Goal: Task Accomplishment & Management: Manage account settings

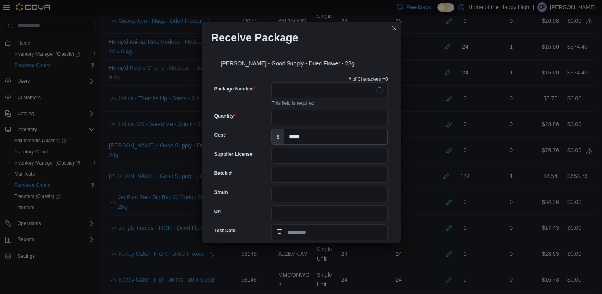
scroll to position [964, 0]
click at [327, 119] on input "Quantity" at bounding box center [329, 117] width 116 height 16
type input "**"
click at [321, 96] on input "Package Number" at bounding box center [329, 90] width 116 height 16
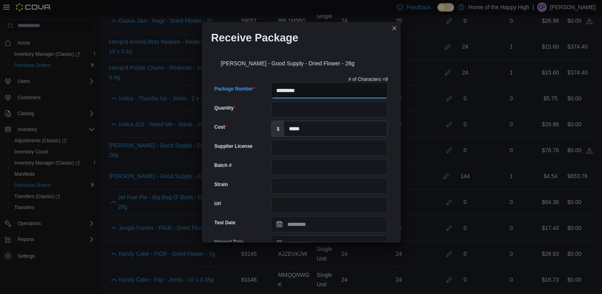
type input "**********"
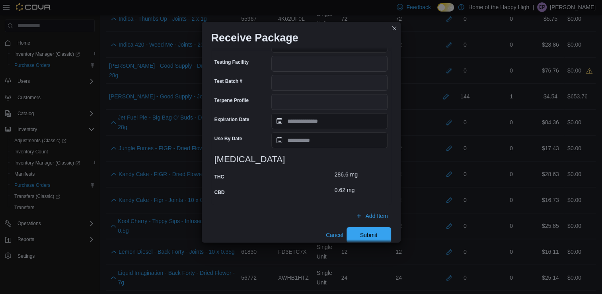
scroll to position [301, 0]
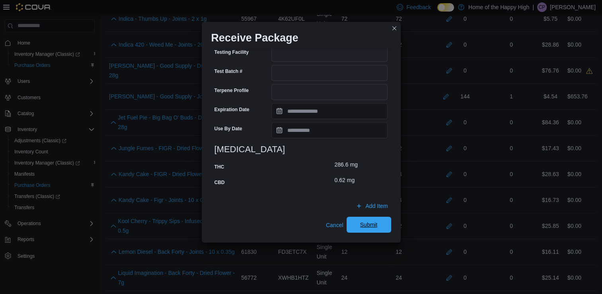
type input "**********"
click at [355, 228] on span "Submit" at bounding box center [369, 225] width 35 height 16
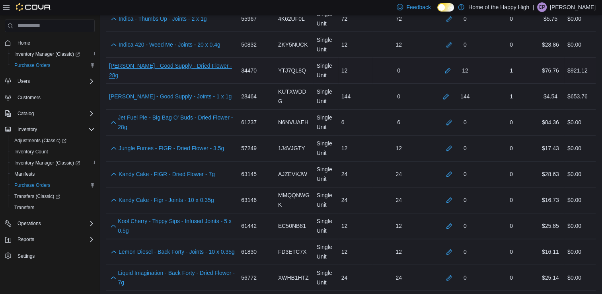
click at [180, 66] on link "Jean Guy - Good Supply - Dried Flower - 28g (opens in a new tab or window)" at bounding box center [172, 70] width 126 height 19
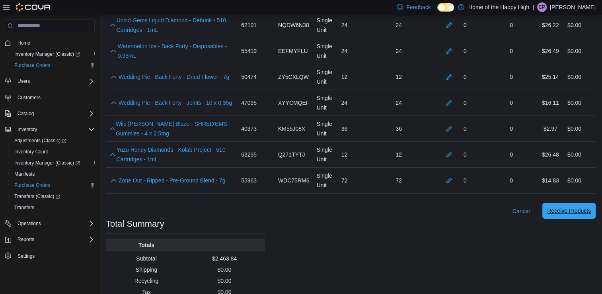
scroll to position [2659, 0]
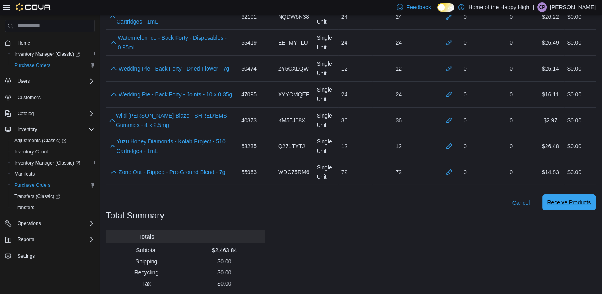
click at [596, 194] on button "Receive Products" at bounding box center [569, 202] width 53 height 16
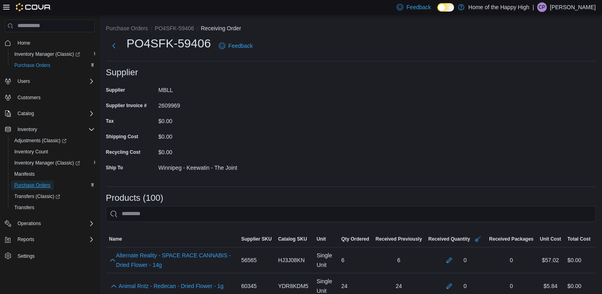
click at [30, 186] on span "Purchase Orders" at bounding box center [32, 185] width 36 height 6
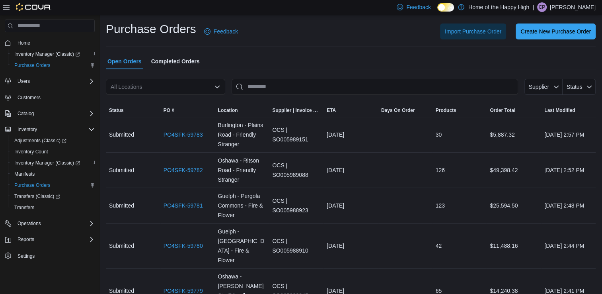
click at [154, 83] on div "All Locations" at bounding box center [165, 87] width 119 height 16
type input "********"
click at [162, 97] on span "Winnipeg - Keewatin - The Joint" at bounding box center [184, 100] width 79 height 8
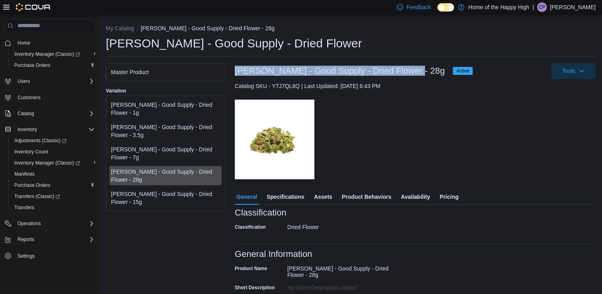
drag, startPoint x: 410, startPoint y: 69, endPoint x: 235, endPoint y: 72, distance: 175.6
click at [235, 72] on h3 "[PERSON_NAME] - Good Supply - Dried Flower - 28g" at bounding box center [340, 71] width 210 height 10
copy h3 "[PERSON_NAME] - Good Supply - Dried Flower - 28g"
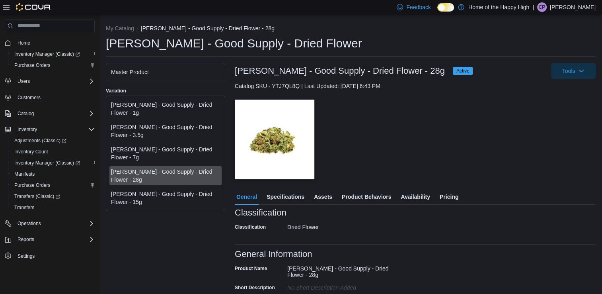
click at [388, 165] on div "— Click to open this image in fullscreen mode" at bounding box center [415, 140] width 361 height 80
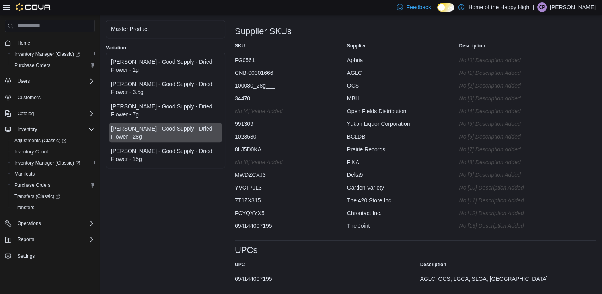
scroll to position [435, 0]
click at [254, 279] on div "694144007195" at bounding box center [314, 277] width 159 height 10
click at [256, 279] on div "694144007195" at bounding box center [314, 277] width 159 height 10
click at [256, 278] on div "694144007195" at bounding box center [314, 277] width 159 height 10
click at [256, 277] on div "694144007195" at bounding box center [314, 277] width 159 height 10
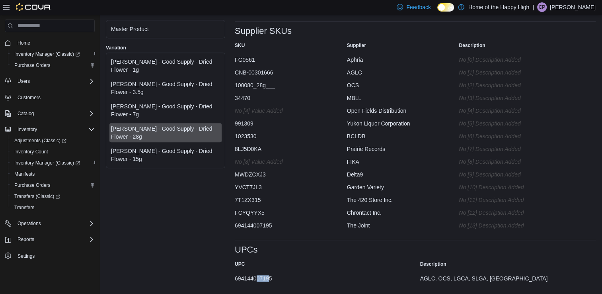
drag, startPoint x: 270, startPoint y: 277, endPoint x: 257, endPoint y: 278, distance: 13.6
click at [257, 278] on div "694144007195" at bounding box center [314, 277] width 159 height 10
drag, startPoint x: 257, startPoint y: 278, endPoint x: 269, endPoint y: 276, distance: 12.8
click at [269, 276] on div "694144007195" at bounding box center [314, 277] width 159 height 10
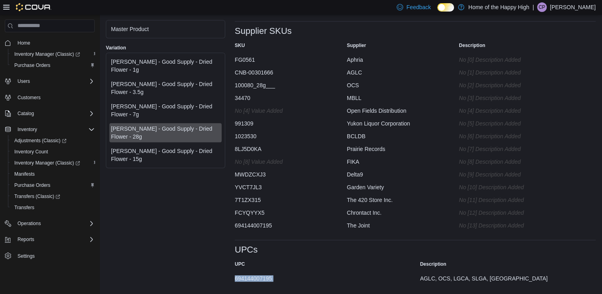
click at [269, 276] on div "694144007195" at bounding box center [314, 277] width 159 height 10
copy div "694144007195"
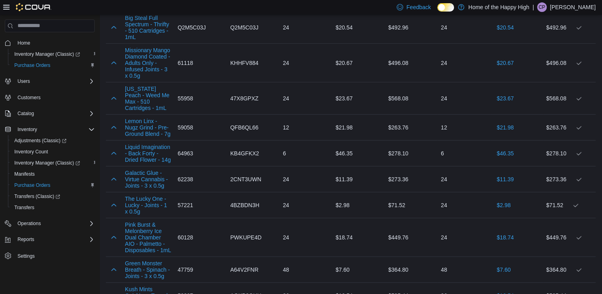
scroll to position [190, 0]
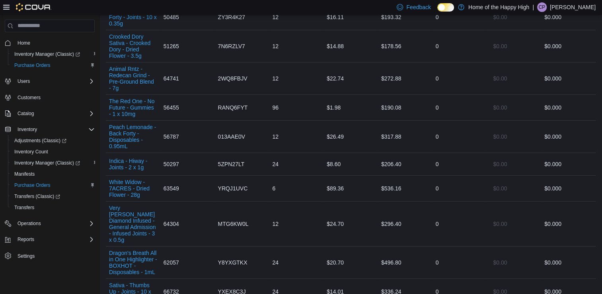
scroll to position [2998, 0]
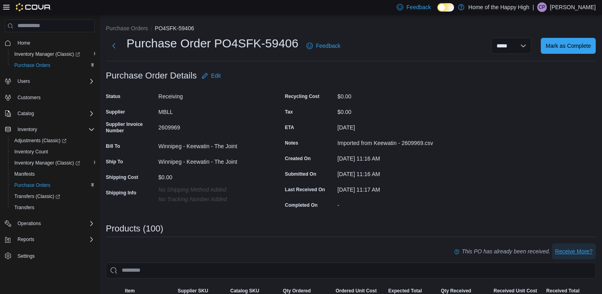
click at [571, 252] on span "Receive More?" at bounding box center [573, 251] width 37 height 8
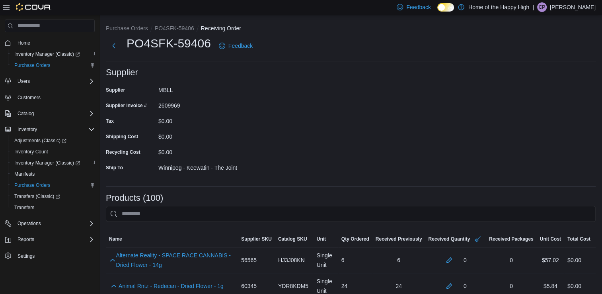
scroll to position [1583, 0]
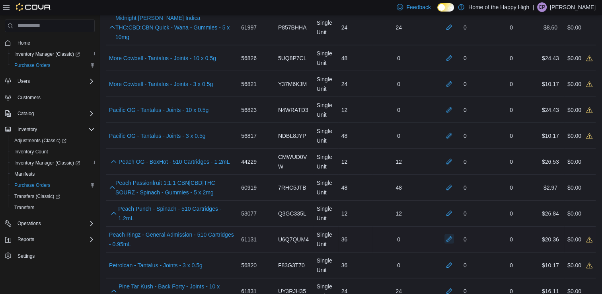
click at [454, 234] on button "button" at bounding box center [450, 239] width 10 height 10
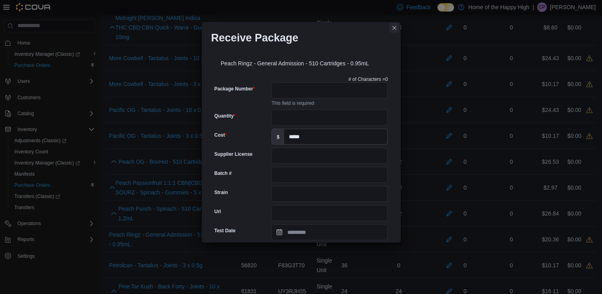
click at [391, 28] on button "Closes this modal window" at bounding box center [395, 28] width 10 height 10
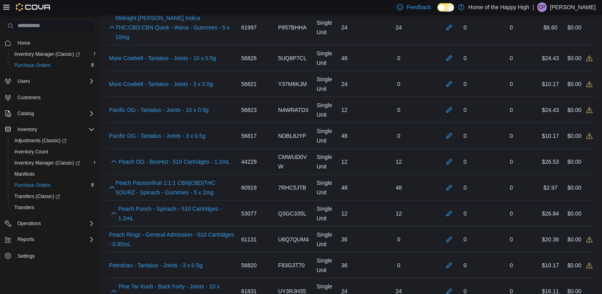
scroll to position [2404, 0]
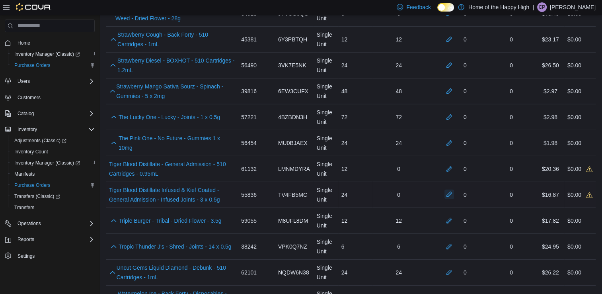
click at [454, 189] on button "button" at bounding box center [450, 194] width 10 height 10
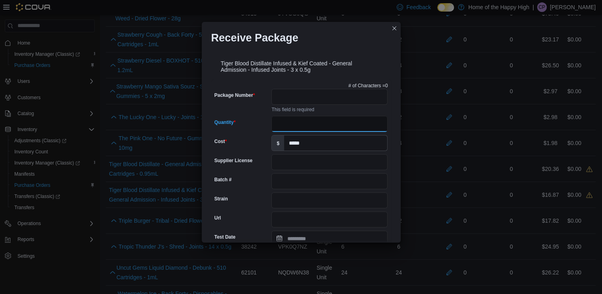
click at [294, 127] on input "Quantity" at bounding box center [329, 124] width 116 height 16
type input "**"
click at [293, 103] on input "Package Number" at bounding box center [329, 97] width 116 height 16
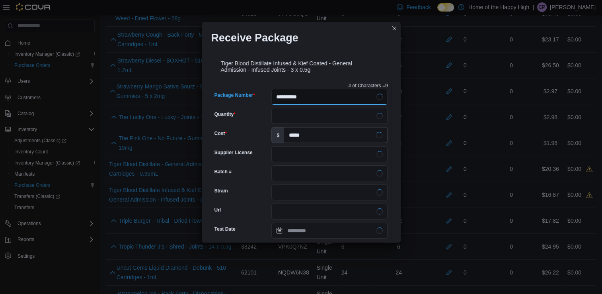
type input "**********"
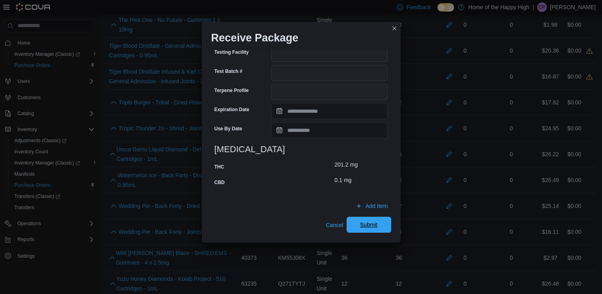
scroll to position [2523, 0]
type input "**********"
drag, startPoint x: 375, startPoint y: 225, endPoint x: 190, endPoint y: 97, distance: 225.4
click at [375, 225] on span "Submit" at bounding box center [369, 225] width 35 height 16
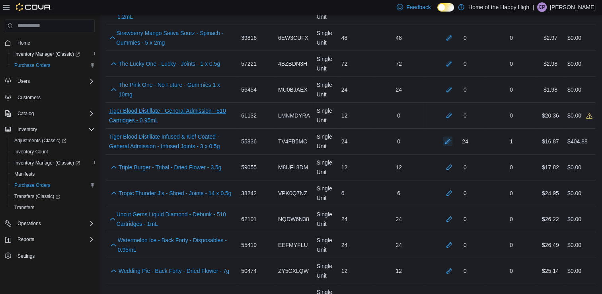
scroll to position [2443, 0]
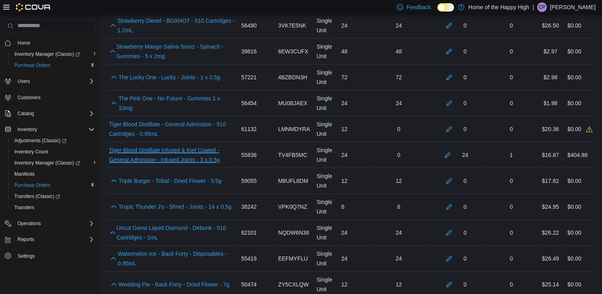
click at [189, 145] on link "Tiger Blood Distillate Infused & Kief Coated - General Admission - Infused Join…" at bounding box center [172, 154] width 126 height 19
click at [454, 124] on button "button" at bounding box center [450, 129] width 10 height 10
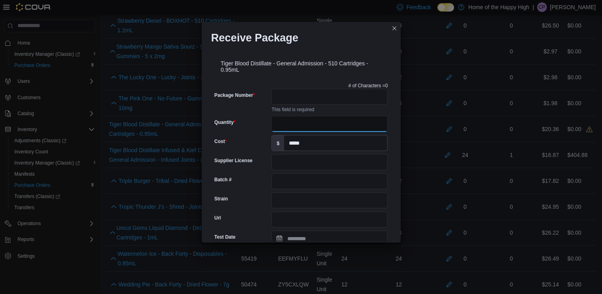
click at [297, 119] on input "Quantity" at bounding box center [329, 124] width 116 height 16
type input "**"
click at [298, 92] on input "Package Number" at bounding box center [329, 97] width 116 height 16
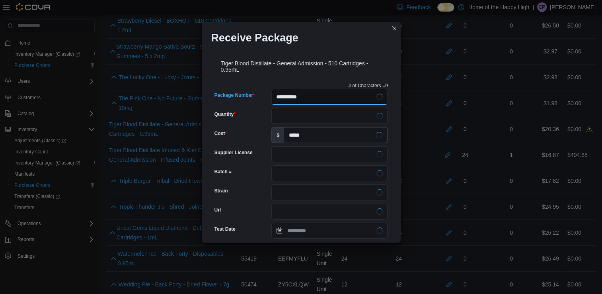
type input "**********"
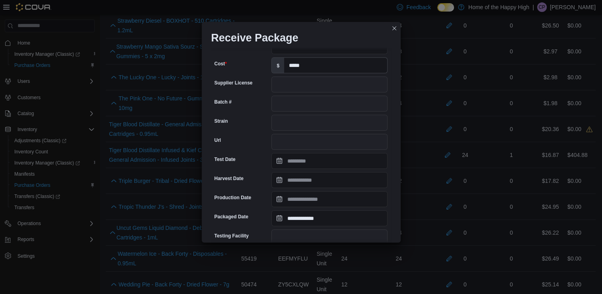
scroll to position [292, 0]
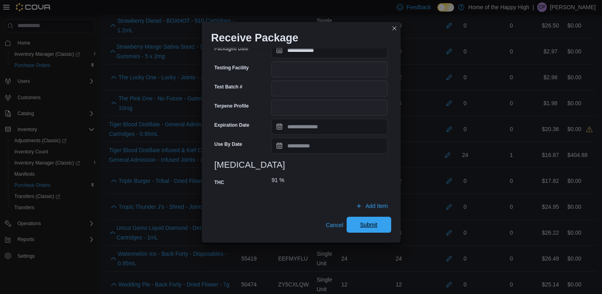
type input "**********"
click at [366, 227] on span "Submit" at bounding box center [369, 225] width 18 height 8
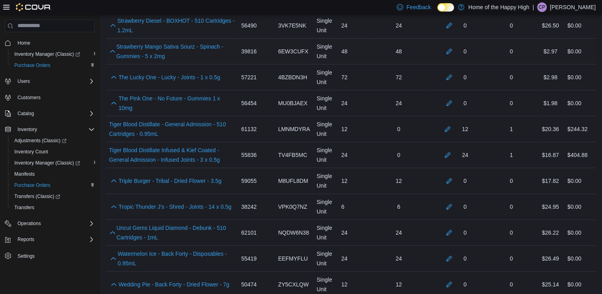
scroll to position [1583, 0]
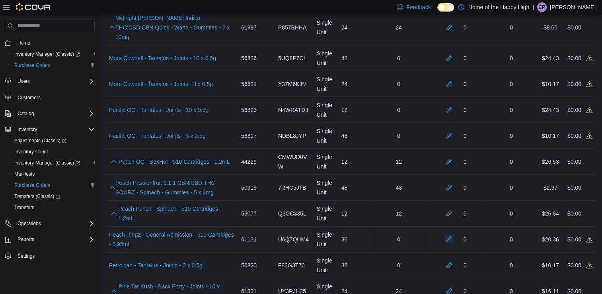
click at [454, 234] on button "button" at bounding box center [450, 239] width 10 height 10
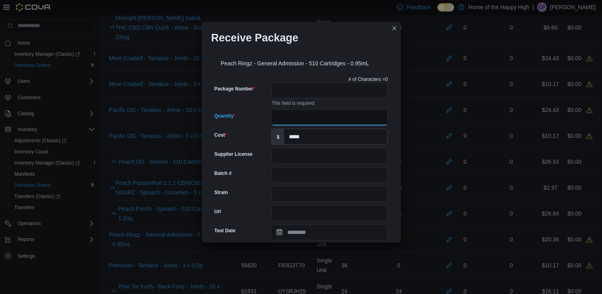
click at [341, 118] on input "Quantity" at bounding box center [329, 117] width 116 height 16
type input "**"
click at [305, 90] on input "Package Number" at bounding box center [329, 90] width 116 height 16
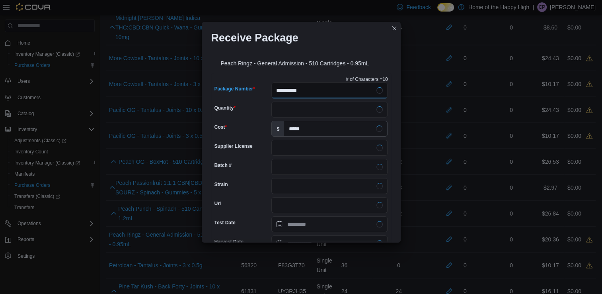
type input "**********"
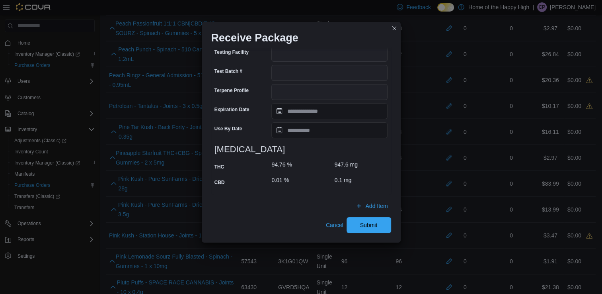
scroll to position [1742, 0]
type input "**********"
click at [363, 221] on span "Submit" at bounding box center [369, 225] width 18 height 8
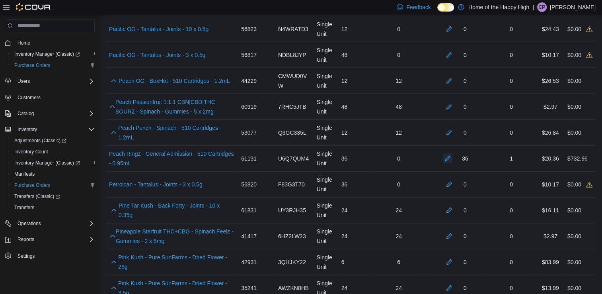
scroll to position [1662, 0]
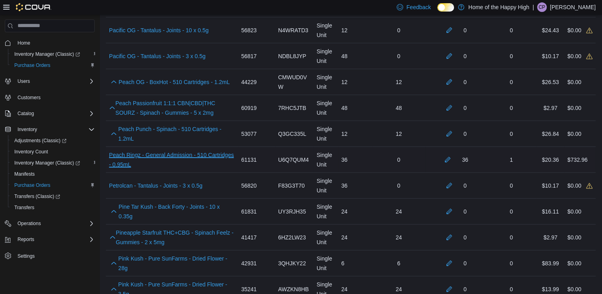
click at [162, 150] on link "Peach Ringz - General Admission - 510 Cartridges - 0.95mL (opens in a new tab o…" at bounding box center [172, 159] width 126 height 19
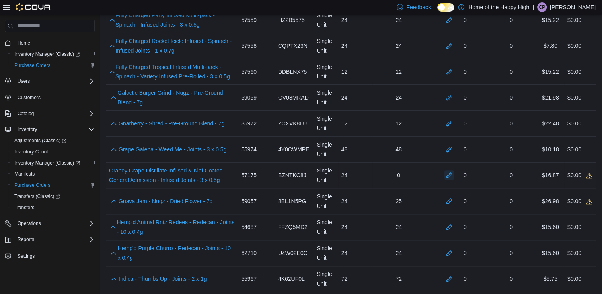
click at [453, 170] on button "button" at bounding box center [450, 175] width 10 height 10
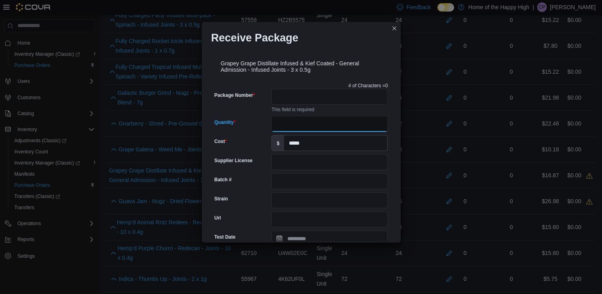
click at [319, 120] on input "Quantity" at bounding box center [329, 124] width 116 height 16
type input "**"
click at [316, 96] on input "Package Number" at bounding box center [329, 97] width 116 height 16
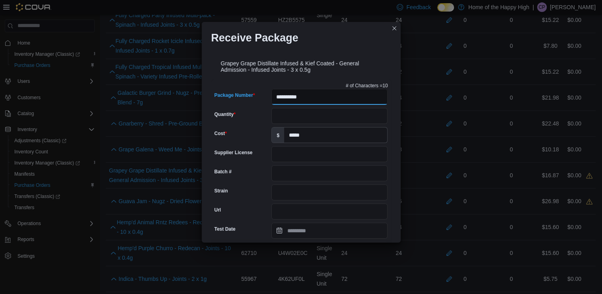
type input "**********"
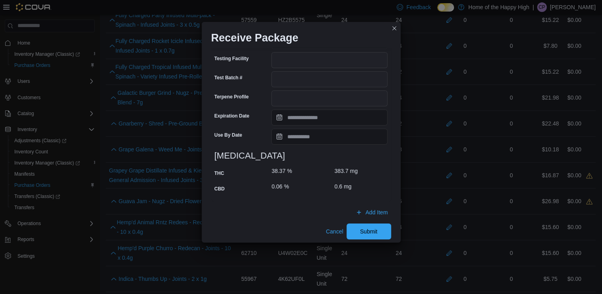
scroll to position [307, 0]
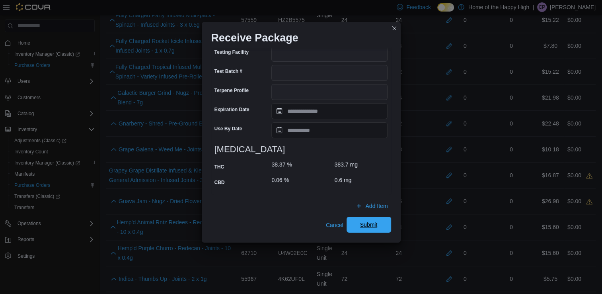
type input "**********"
click at [371, 223] on span "Submit" at bounding box center [369, 225] width 18 height 8
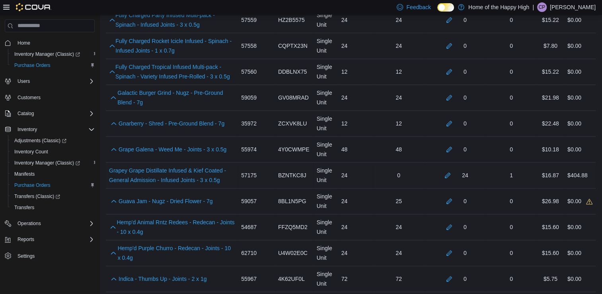
click at [370, 184] on td "Qty Ordered 24" at bounding box center [355, 175] width 34 height 26
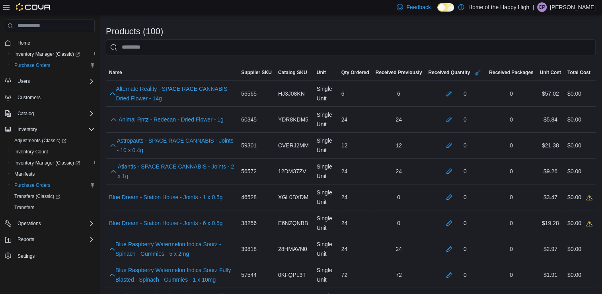
scroll to position [0, 0]
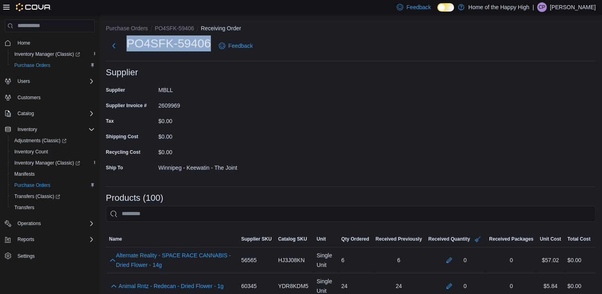
drag, startPoint x: 211, startPoint y: 44, endPoint x: 130, endPoint y: 44, distance: 80.4
click at [130, 44] on h1 "PO4SFK-59406" at bounding box center [169, 43] width 84 height 16
copy h1 "PO4SFK-59406"
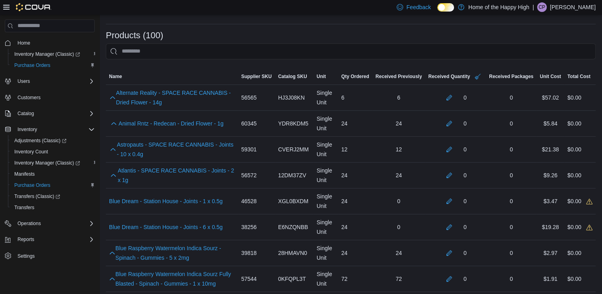
scroll to position [804, 0]
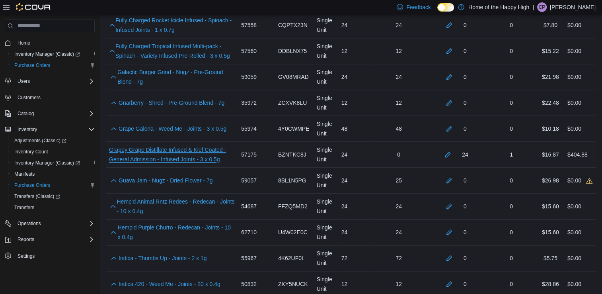
click at [163, 155] on link "Grapey Grape Distillate Infused & Kief Coated - General Admission - Infused Joi…" at bounding box center [172, 154] width 126 height 19
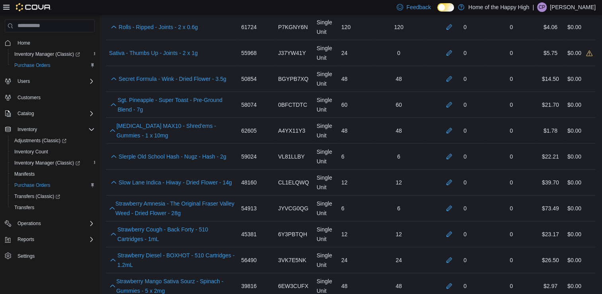
scroll to position [2659, 0]
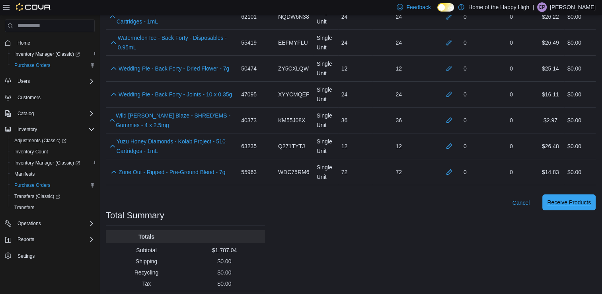
click at [574, 194] on span "Receive Products" at bounding box center [569, 202] width 44 height 16
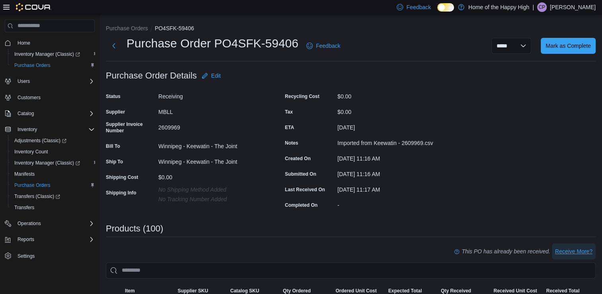
click at [569, 254] on span "Receive More?" at bounding box center [573, 251] width 37 height 8
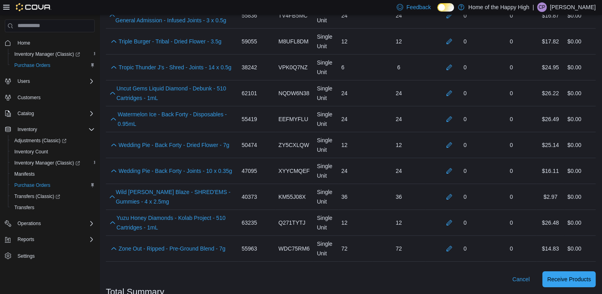
scroll to position [2659, 0]
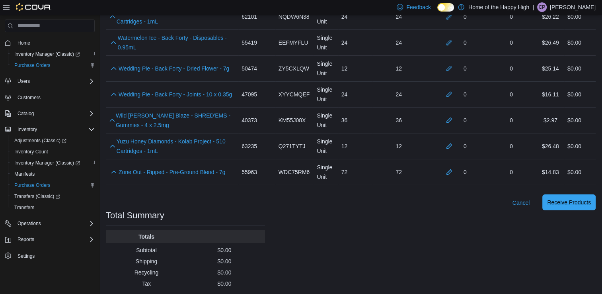
click at [569, 194] on span "Receive Products" at bounding box center [569, 202] width 44 height 16
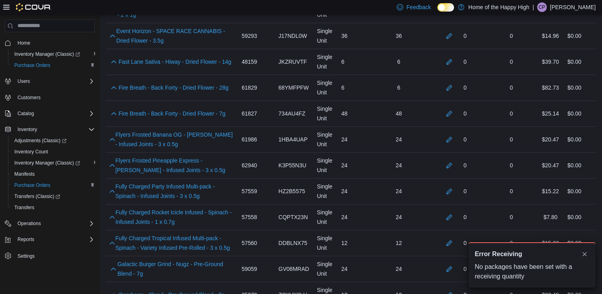
scroll to position [0, 0]
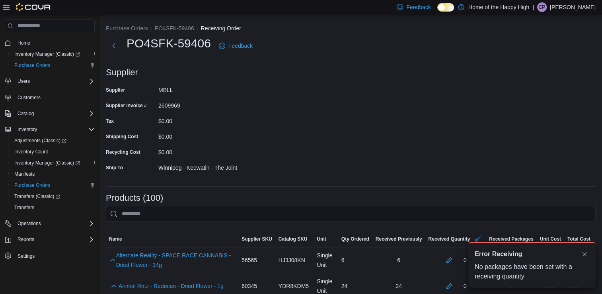
drag, startPoint x: 450, startPoint y: 68, endPoint x: 446, endPoint y: 94, distance: 25.9
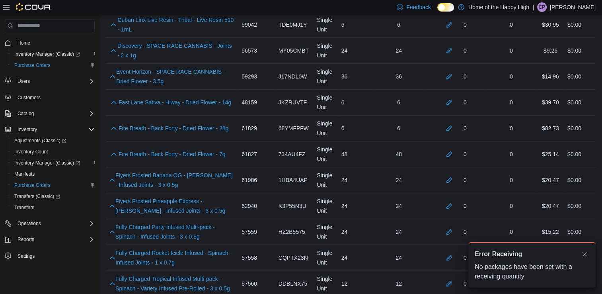
scroll to position [2659, 0]
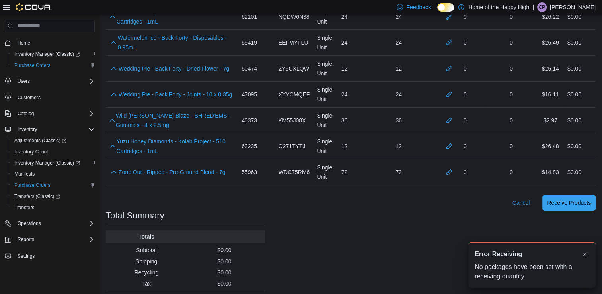
drag, startPoint x: 479, startPoint y: 213, endPoint x: 506, endPoint y: 196, distance: 31.6
click at [519, 199] on span "Cancel" at bounding box center [522, 203] width 18 height 8
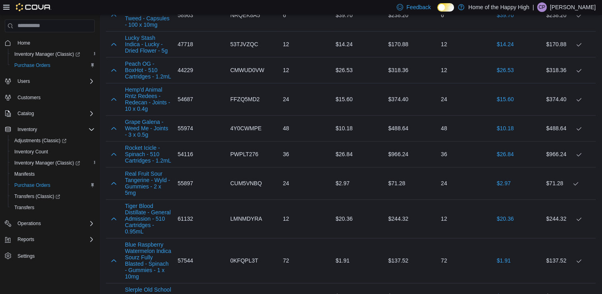
scroll to position [2146, 0]
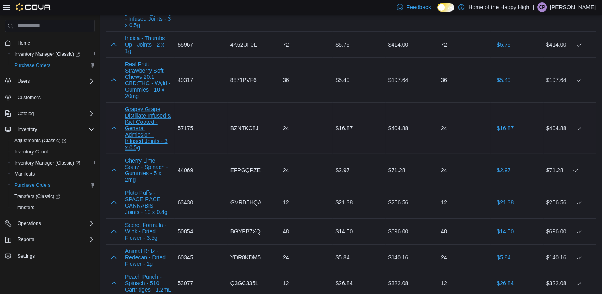
click at [139, 150] on button "Grapey Grape Distillate Infused & Kief Coated - General Admission - Infused Joi…" at bounding box center [148, 128] width 46 height 45
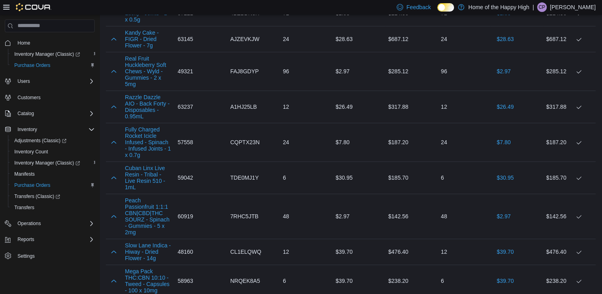
scroll to position [0, 0]
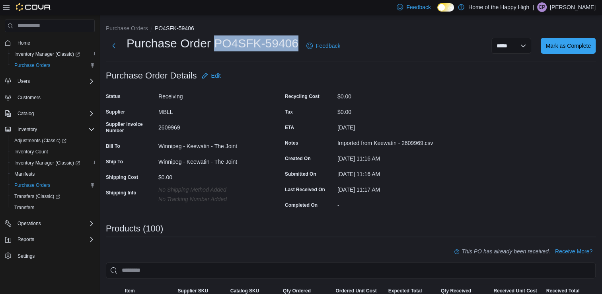
drag, startPoint x: 297, startPoint y: 42, endPoint x: 217, endPoint y: 42, distance: 80.4
click at [217, 42] on h1 "Purchase Order PO4SFK-59406" at bounding box center [213, 43] width 172 height 16
copy h1 "PO4SFK-59406"
click at [237, 105] on div "MBLL" at bounding box center [211, 110] width 107 height 10
click at [174, 127] on div "2609969" at bounding box center [211, 126] width 107 height 10
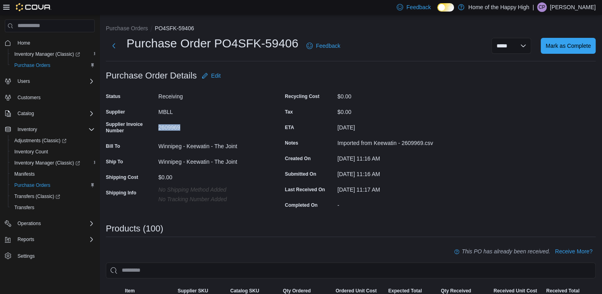
click at [174, 127] on div "2609969" at bounding box center [211, 126] width 107 height 10
copy div "2609969"
click at [227, 122] on div "2609969" at bounding box center [211, 126] width 107 height 10
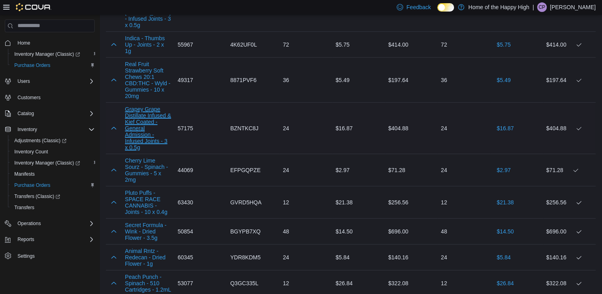
click at [150, 150] on button "Grapey Grape Distillate Infused & Kief Coated - General Admission - Infused Joi…" at bounding box center [148, 128] width 46 height 45
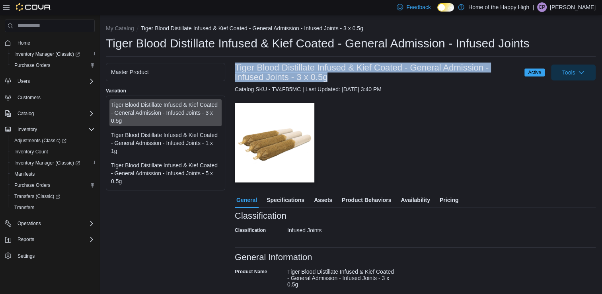
drag, startPoint x: 284, startPoint y: 75, endPoint x: 236, endPoint y: 68, distance: 48.7
click at [236, 68] on h3 "Tiger Blood Distillate Infused & Kief Coated - General Admission - Infused Join…" at bounding box center [376, 72] width 282 height 19
copy h3 "Tiger Blood Distillate Infused & Kief Coated - General Admission - Infused Join…"
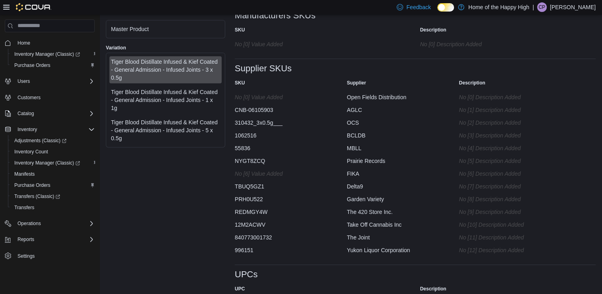
scroll to position [451, 0]
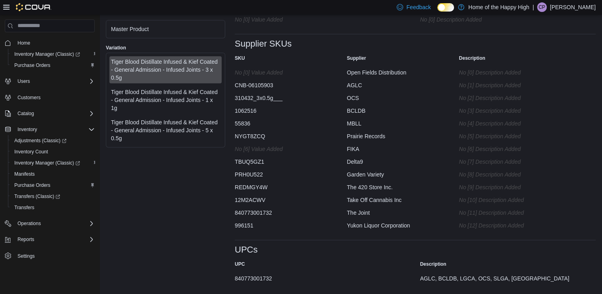
click at [250, 280] on div "840773001732" at bounding box center [314, 277] width 159 height 10
click at [250, 279] on div "840773001732" at bounding box center [314, 277] width 159 height 10
copy div "840773001732"
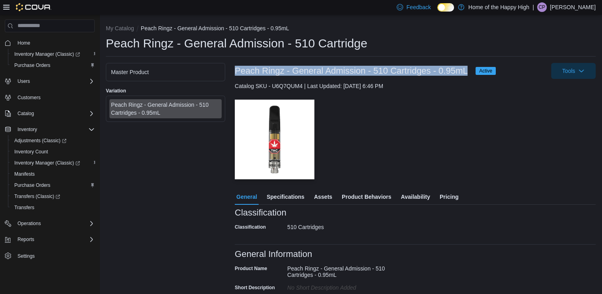
drag, startPoint x: 467, startPoint y: 69, endPoint x: 234, endPoint y: 72, distance: 233.7
copy h3 "Peach Ringz - General Admission - 510 Cartridges - 0.95mL"
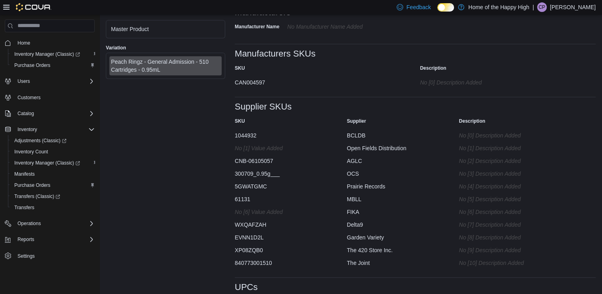
scroll to position [403, 0]
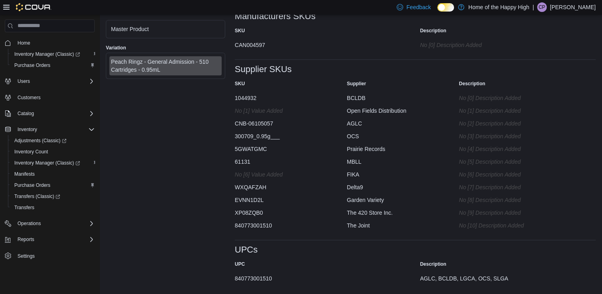
click at [260, 276] on div "840773001510" at bounding box center [314, 277] width 159 height 10
click at [261, 278] on div "840773001510" at bounding box center [314, 277] width 159 height 10
copy div "840773001510"
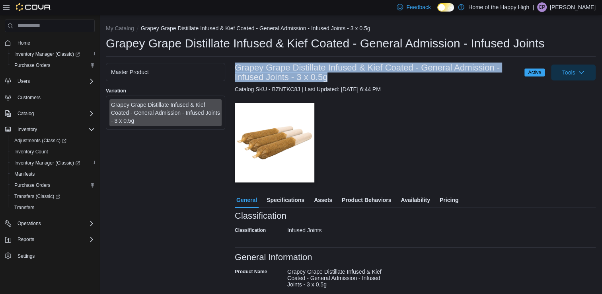
drag, startPoint x: 322, startPoint y: 75, endPoint x: 237, endPoint y: 68, distance: 84.7
click at [237, 68] on h3 "Grapey Grape Distillate Infused & Kief Coated - General Admission - Infused Joi…" at bounding box center [376, 72] width 282 height 19
copy h3 "Grapey Grape Distillate Infused & Kief Coated - General Admission - Infused Joi…"
drag, startPoint x: 331, startPoint y: 80, endPoint x: 235, endPoint y: 70, distance: 96.8
click at [235, 70] on h3 "Grapey Grape Distillate Infused & Kief Coated - General Admission - Infused Joi…" at bounding box center [376, 72] width 282 height 19
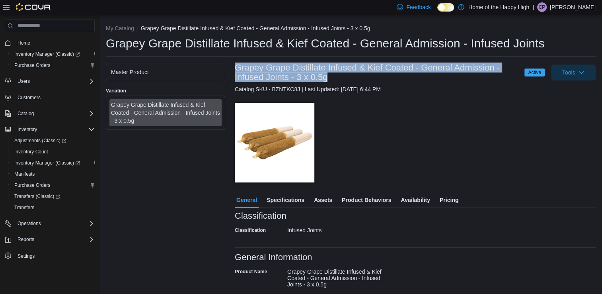
copy h3 "Grapey Grape Distillate Infused & Kief Coated - General Admission - Infused Joi…"
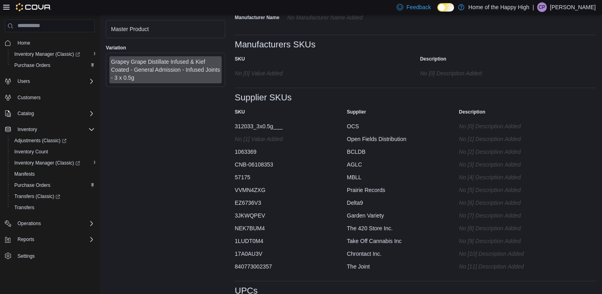
scroll to position [413, 0]
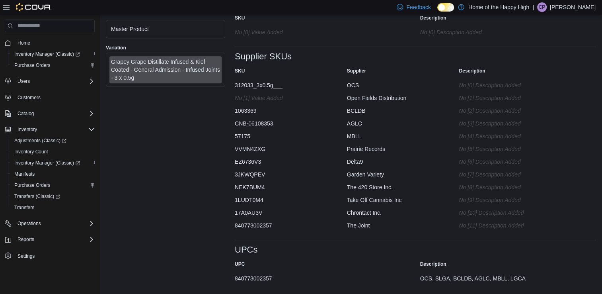
click at [258, 278] on div "840773002357" at bounding box center [314, 277] width 159 height 10
copy div "840773002357"
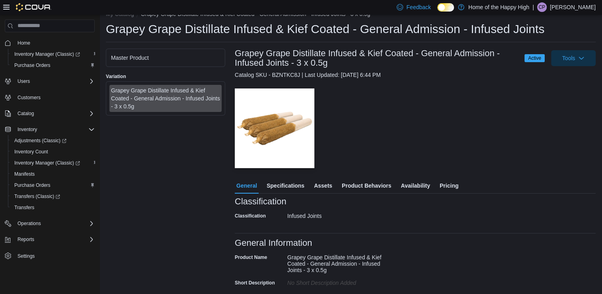
scroll to position [0, 0]
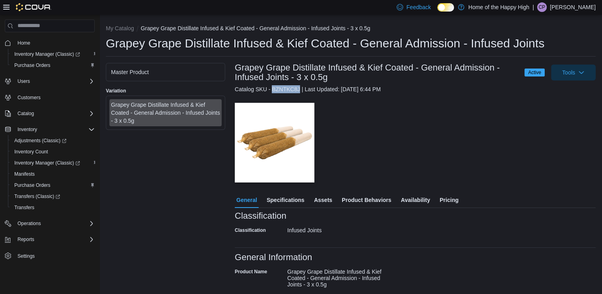
drag, startPoint x: 300, startPoint y: 88, endPoint x: 272, endPoint y: 89, distance: 27.5
click at [272, 89] on div "Catalog SKU - BZNTKC8J | Last Updated: [DATE] 6:44 PM" at bounding box center [415, 89] width 361 height 8
copy div "BZNTKC8J"
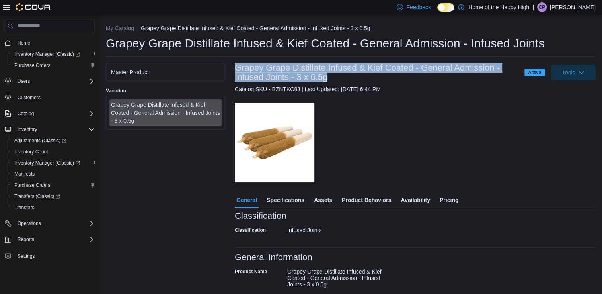
drag, startPoint x: 332, startPoint y: 80, endPoint x: 233, endPoint y: 66, distance: 99.8
copy h3 "Grapey Grape Distillate Infused & Kief Coated - General Admission - Infused Joi…"
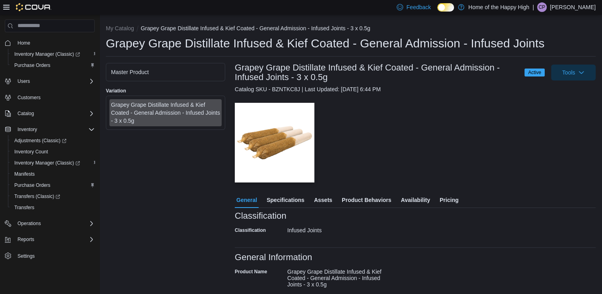
click at [374, 109] on div "— Click to open this image in fullscreen mode" at bounding box center [415, 143] width 361 height 80
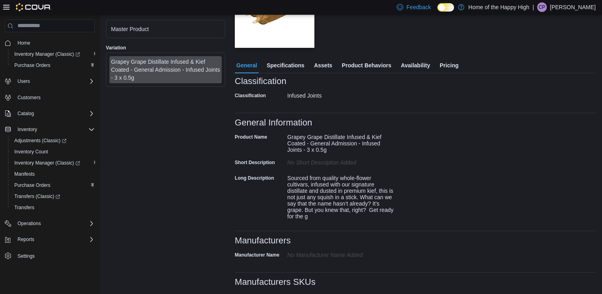
scroll to position [134, 0]
click at [280, 68] on span "Specifications" at bounding box center [286, 66] width 38 height 16
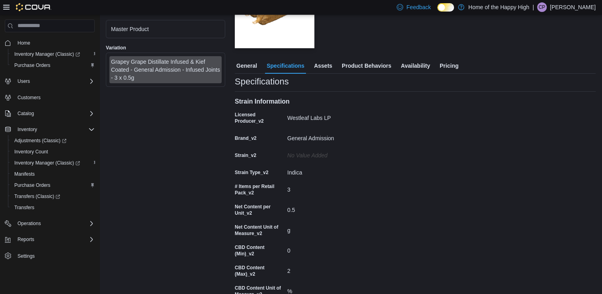
click at [330, 65] on span "Assets" at bounding box center [323, 66] width 18 height 16
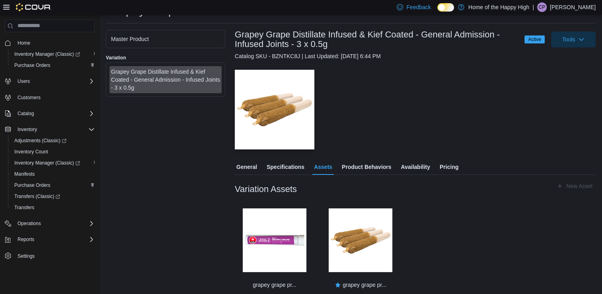
click at [360, 170] on span "Product Behaviors" at bounding box center [366, 167] width 49 height 16
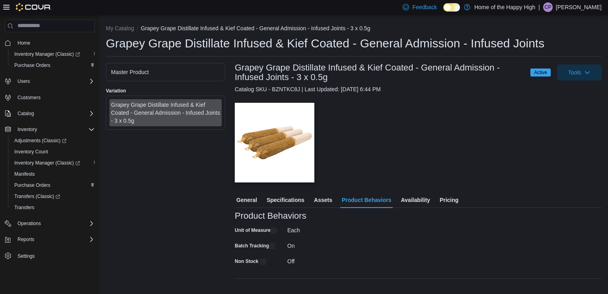
click at [422, 203] on span "Availability" at bounding box center [415, 200] width 29 height 16
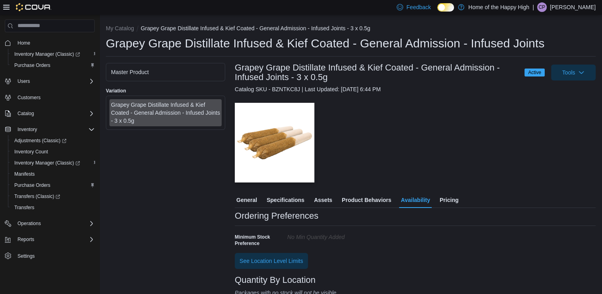
click at [441, 198] on span "Pricing" at bounding box center [449, 200] width 19 height 16
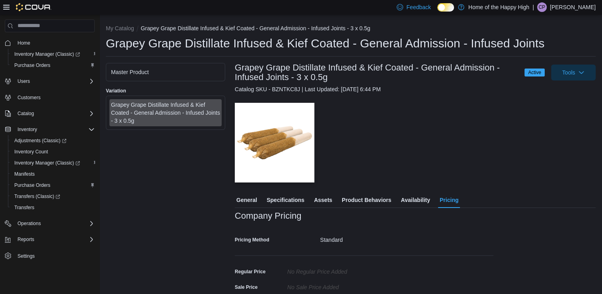
click at [238, 198] on span "General" at bounding box center [246, 200] width 21 height 16
